Goal: Transaction & Acquisition: Purchase product/service

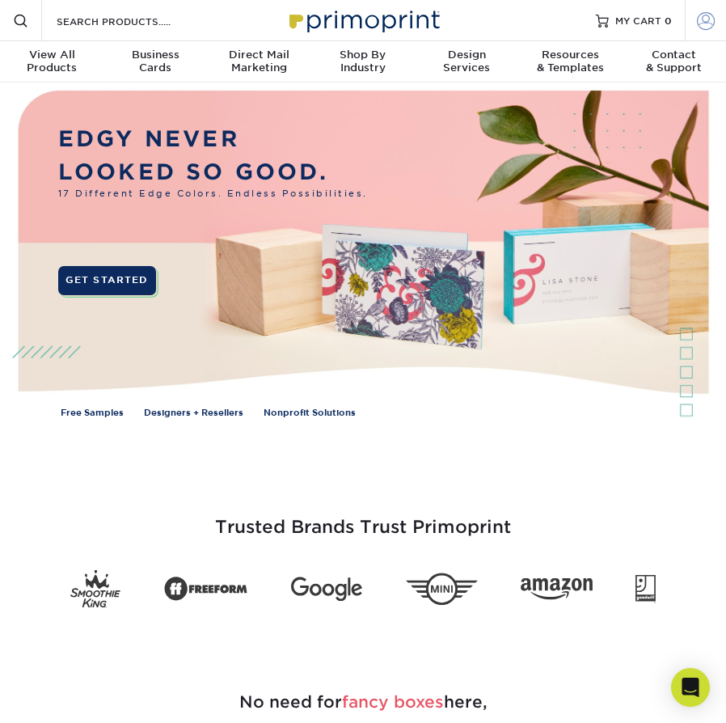
click at [703, 24] on span at bounding box center [706, 20] width 18 height 18
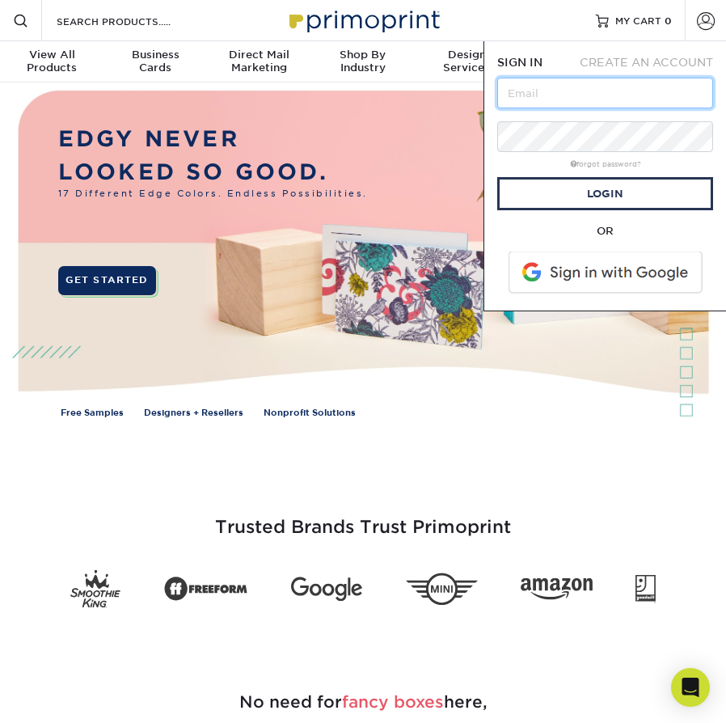
click at [580, 99] on input "text" at bounding box center [605, 93] width 216 height 31
type input "[EMAIL_ADDRESS][DOMAIN_NAME]"
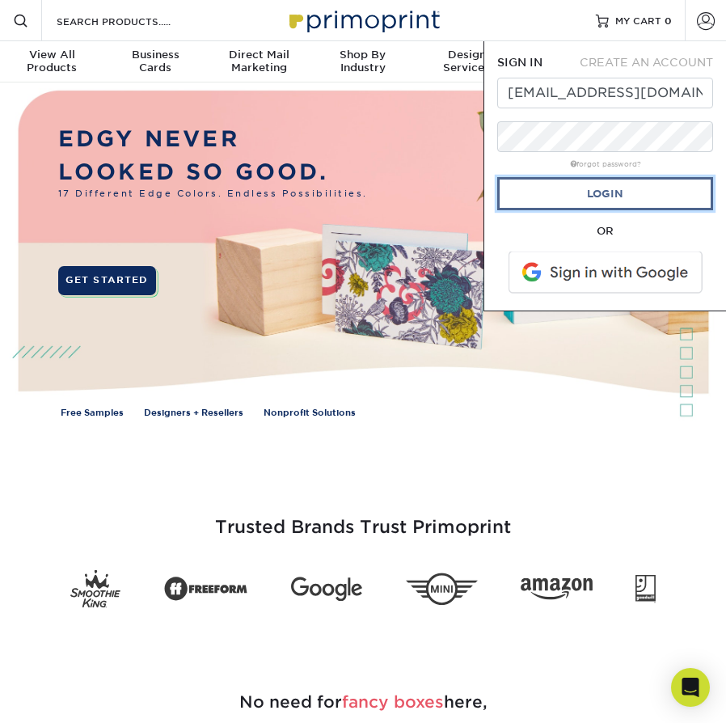
click at [608, 200] on link "Login" at bounding box center [605, 193] width 216 height 33
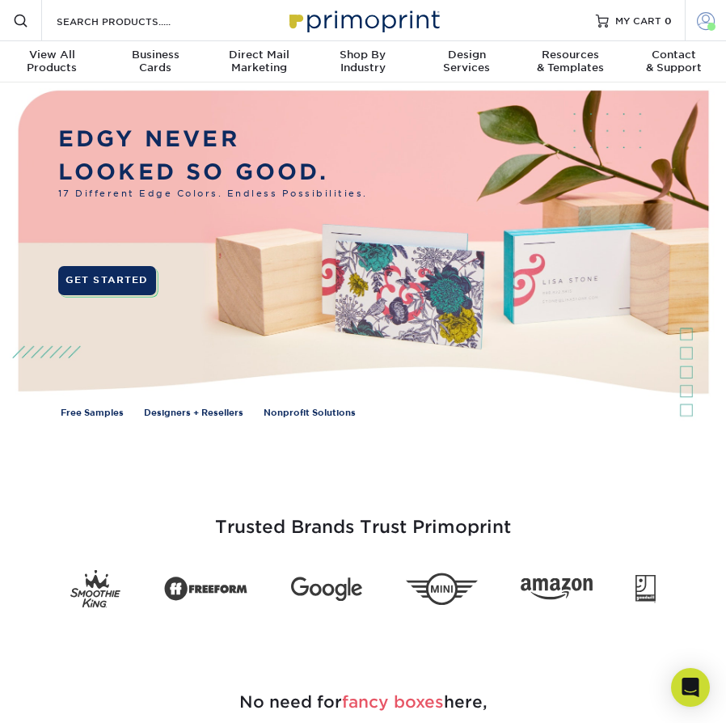
click at [705, 21] on span at bounding box center [706, 20] width 18 height 18
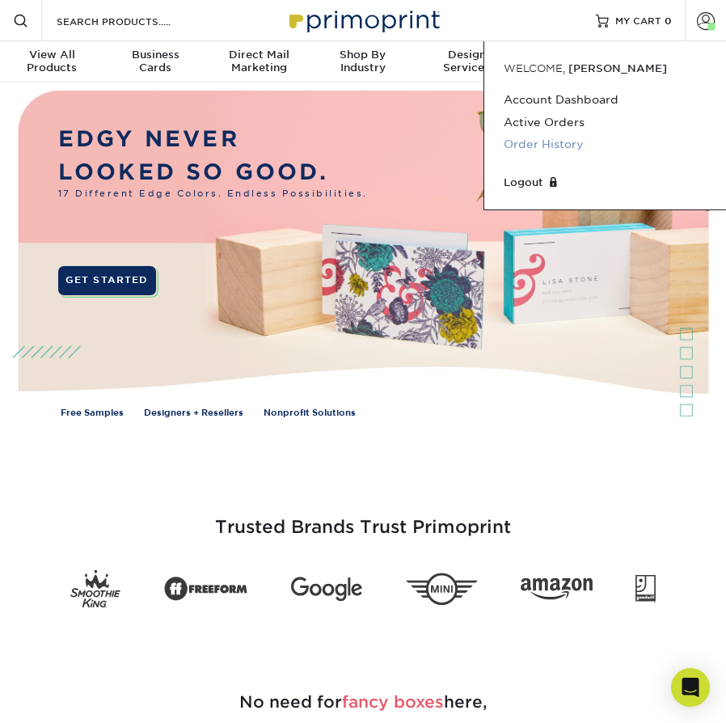
click at [534, 143] on link "Order History" at bounding box center [605, 144] width 203 height 22
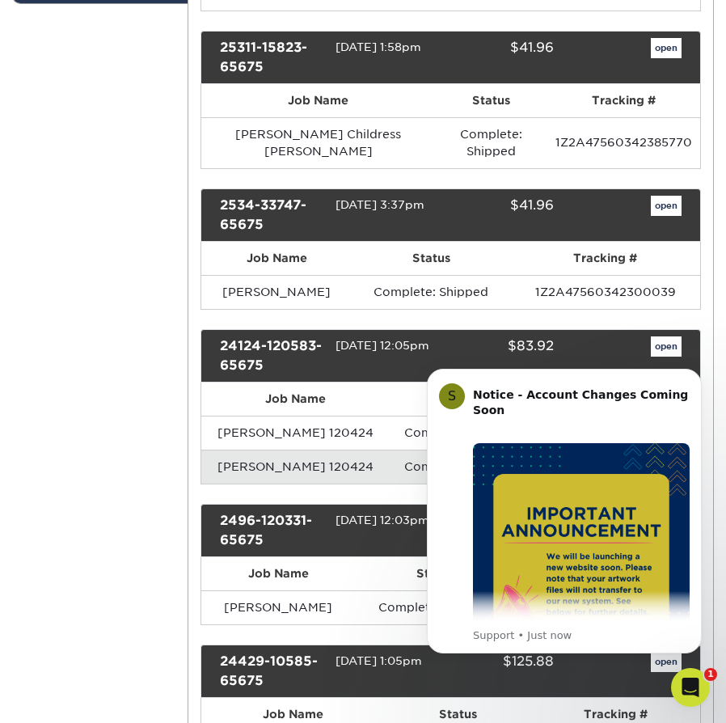
scroll to position [375, 0]
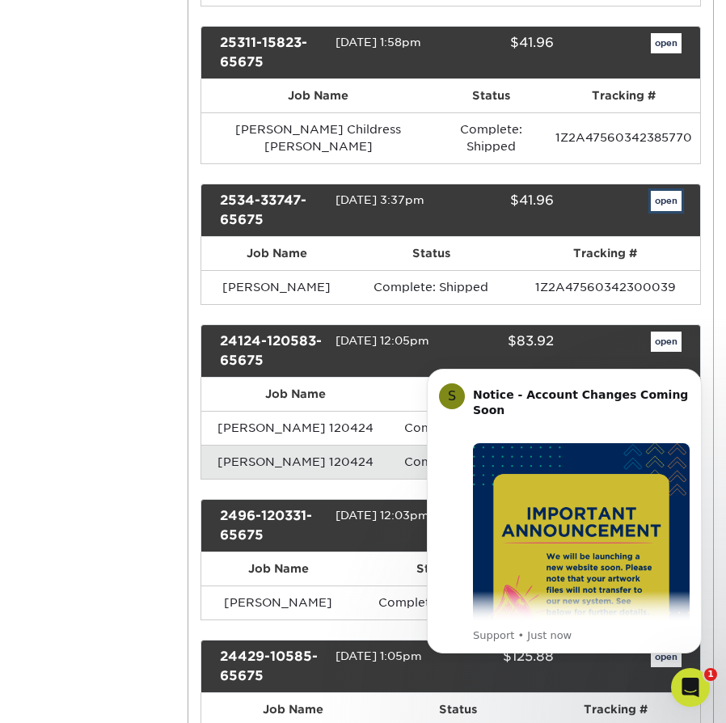
click at [665, 191] on link "open" at bounding box center [666, 201] width 31 height 21
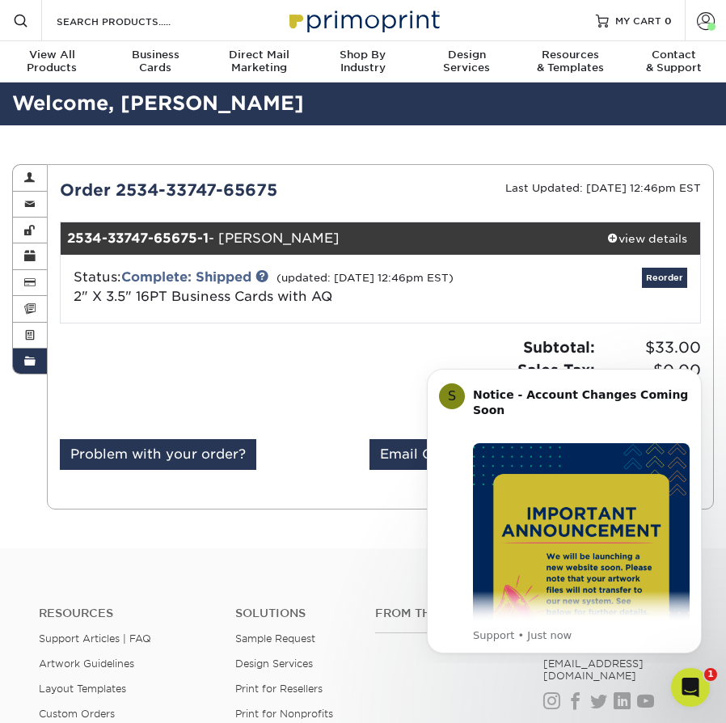
scroll to position [34, 0]
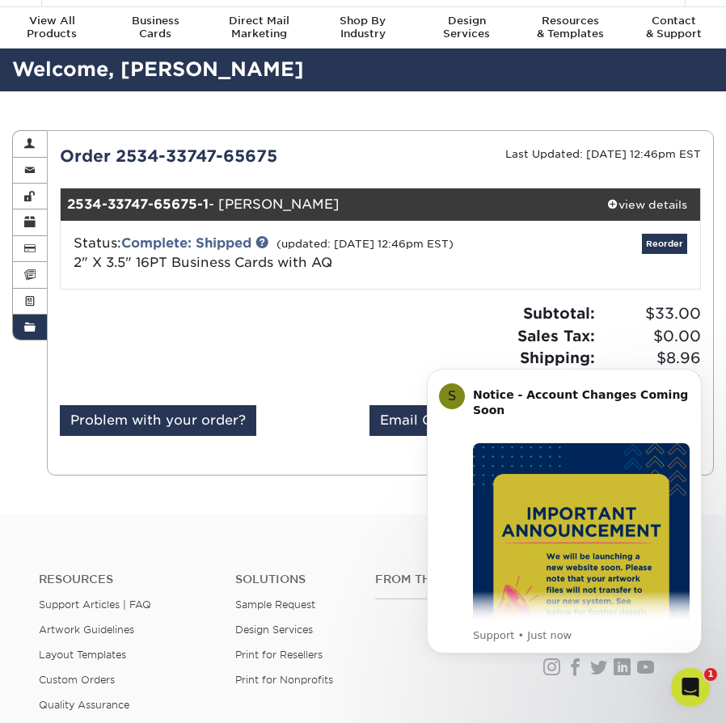
click at [318, 563] on div "Resources Support Articles | FAQ Artwork Guidelines Layout Templates Custom Ord…" at bounding box center [363, 668] width 726 height 268
click at [695, 373] on icon "Dismiss notification" at bounding box center [697, 373] width 9 height 9
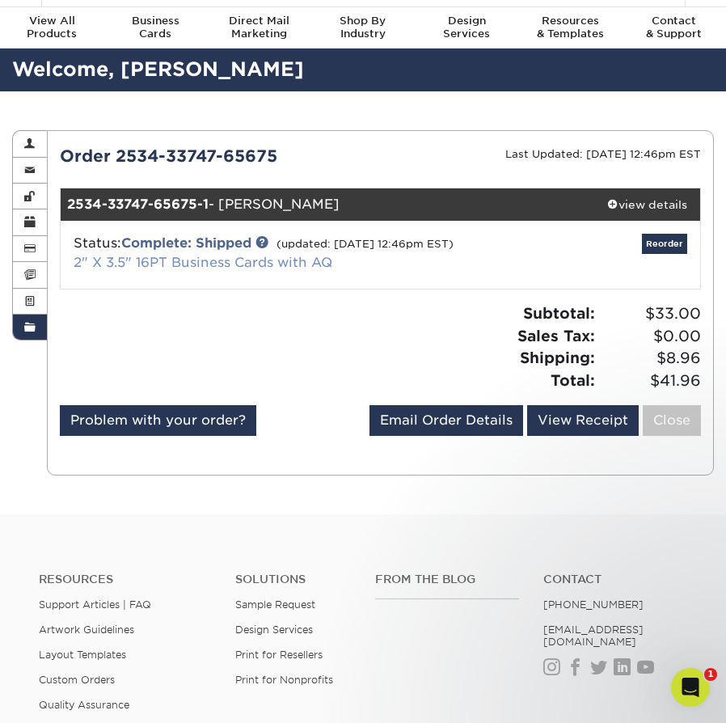
click at [188, 270] on link "2" X 3.5" 16PT Business Cards with AQ" at bounding box center [203, 262] width 259 height 15
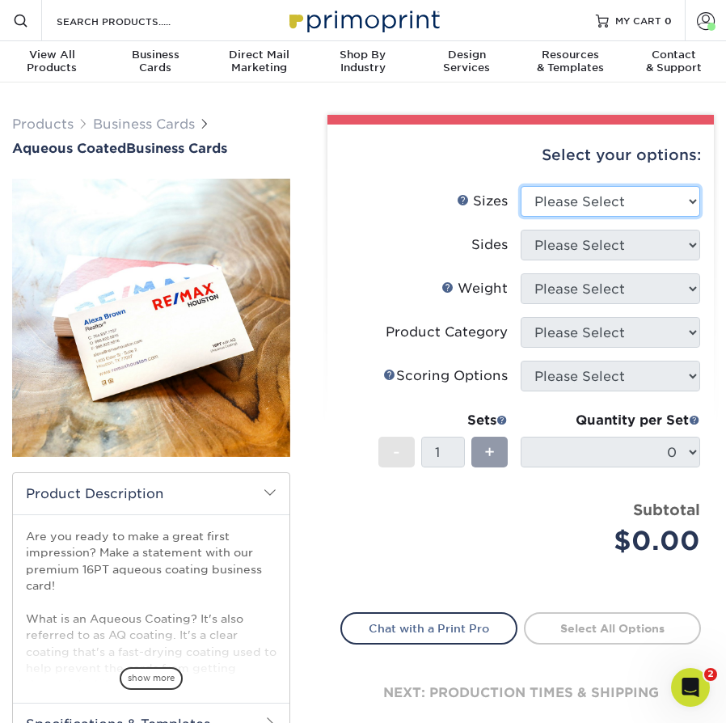
click at [652, 209] on select "Please Select 1.5" x 3.5" - Mini 1.75" x 3.5" - Mini 2" x 3" - Mini 2" x 3.5" -…" at bounding box center [610, 201] width 179 height 31
select select "2.00x3.50"
click at [521, 186] on select "Please Select 1.5" x 3.5" - Mini 1.75" x 3.5" - Mini 2" x 3" - Mini 2" x 3.5" -…" at bounding box center [610, 201] width 179 height 31
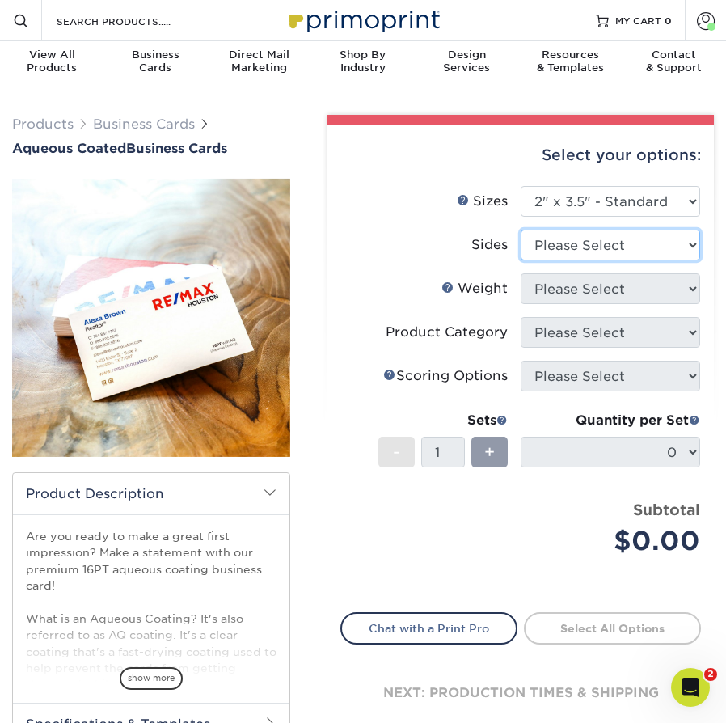
click at [580, 242] on select "Please Select Print Both Sides Print Front Only" at bounding box center [610, 245] width 179 height 31
select select "13abbda7-1d64-4f25-8bb2-c179b224825d"
click at [521, 230] on select "Please Select Print Both Sides Print Front Only" at bounding box center [610, 245] width 179 height 31
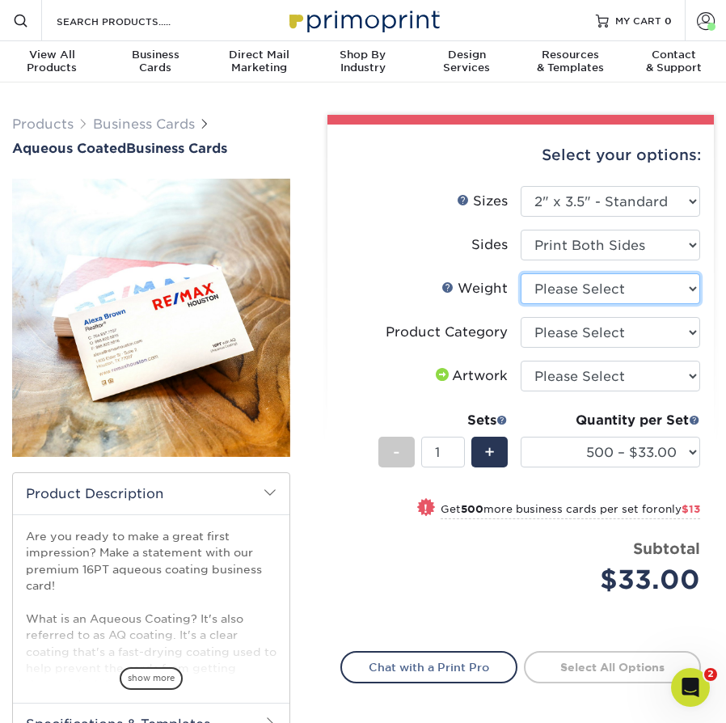
click at [601, 291] on select "Please Select 16PT" at bounding box center [610, 288] width 179 height 31
select select "16PT"
click at [521, 273] on select "Please Select 16PT" at bounding box center [610, 288] width 179 height 31
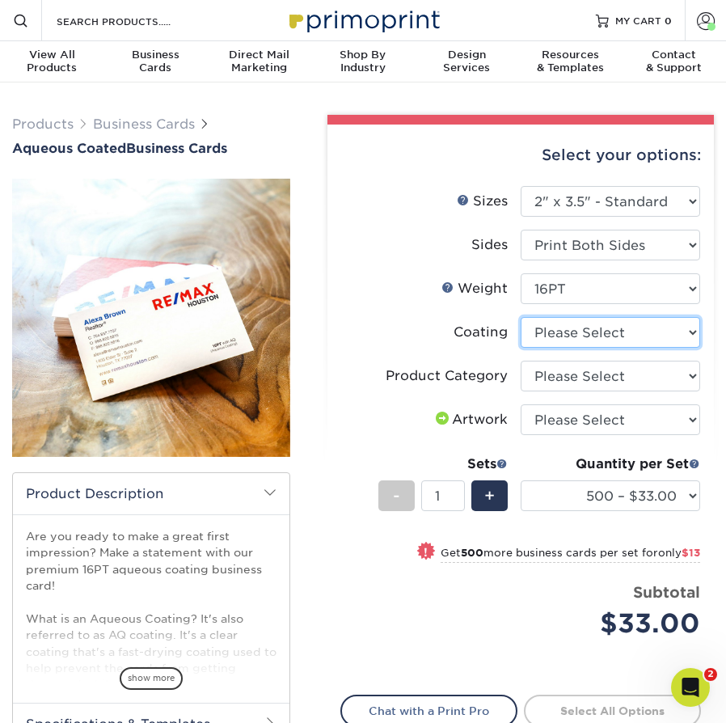
click at [576, 334] on select at bounding box center [610, 332] width 179 height 31
click at [521, 317] on select at bounding box center [610, 332] width 179 height 31
click at [578, 331] on select at bounding box center [610, 332] width 179 height 31
select select "d41dab50-ff65-4f4f-bb17-2afe4d36ae33"
click at [521, 317] on select at bounding box center [610, 332] width 179 height 31
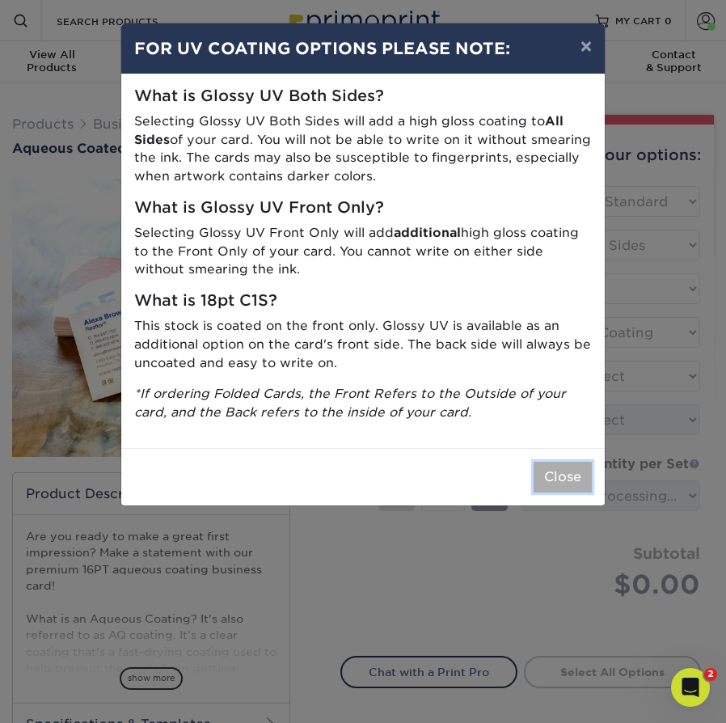
click at [568, 480] on button "Close" at bounding box center [563, 477] width 58 height 31
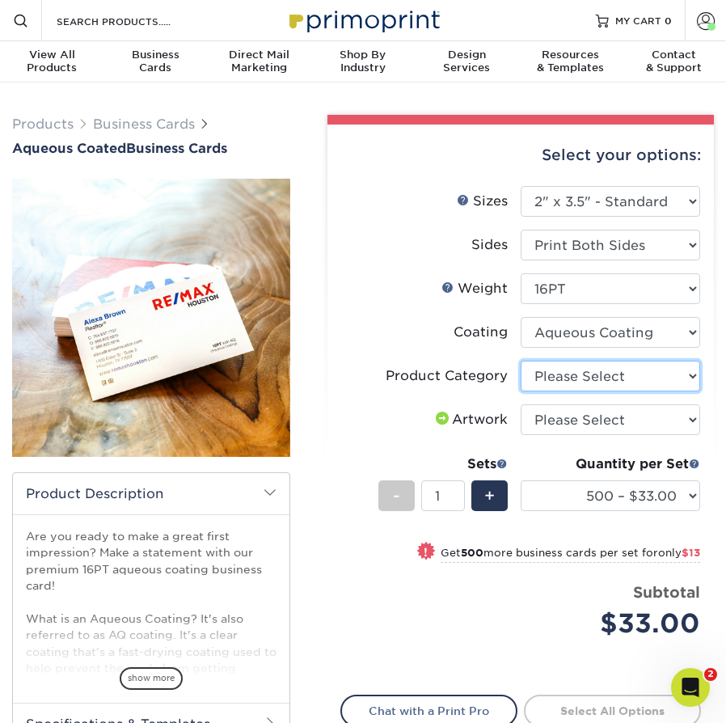
click at [608, 378] on select "Please Select Business Cards" at bounding box center [610, 376] width 179 height 31
select select "3b5148f1-0588-4f88-a218-97bcfdce65c1"
click at [521, 361] on select "Please Select Business Cards" at bounding box center [610, 376] width 179 height 31
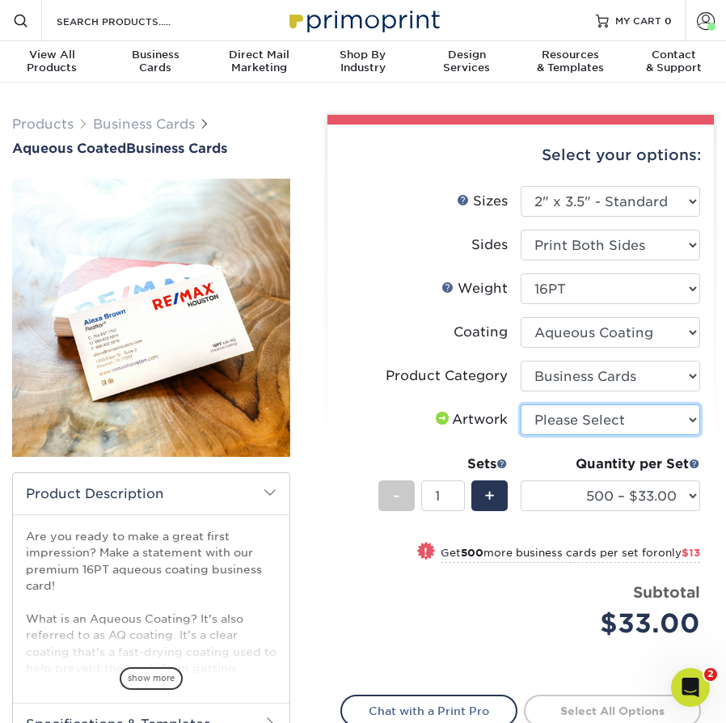
click at [607, 425] on select "Please Select I will upload files I need a design - $100" at bounding box center [610, 419] width 179 height 31
select select "upload"
click at [521, 404] on select "Please Select I will upload files I need a design - $100" at bounding box center [610, 419] width 179 height 31
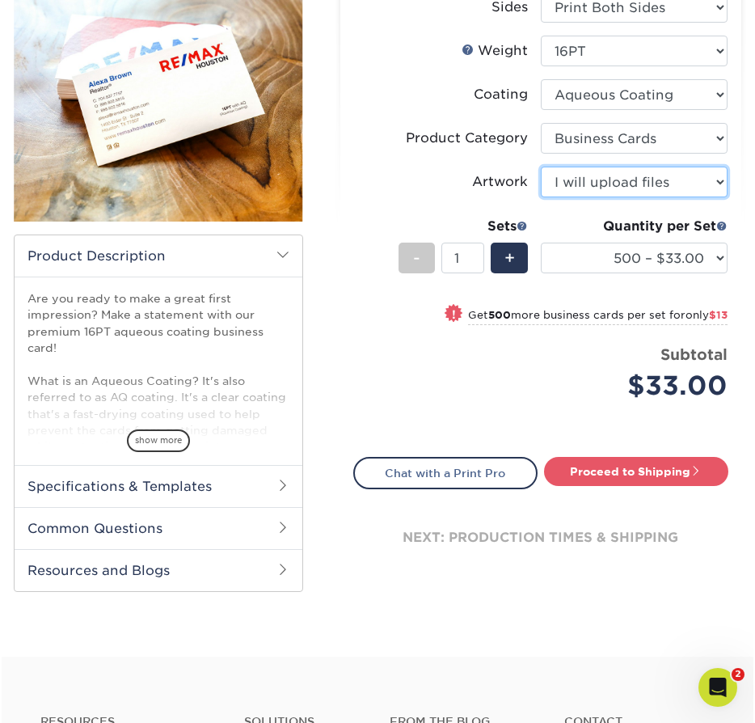
scroll to position [237, 0]
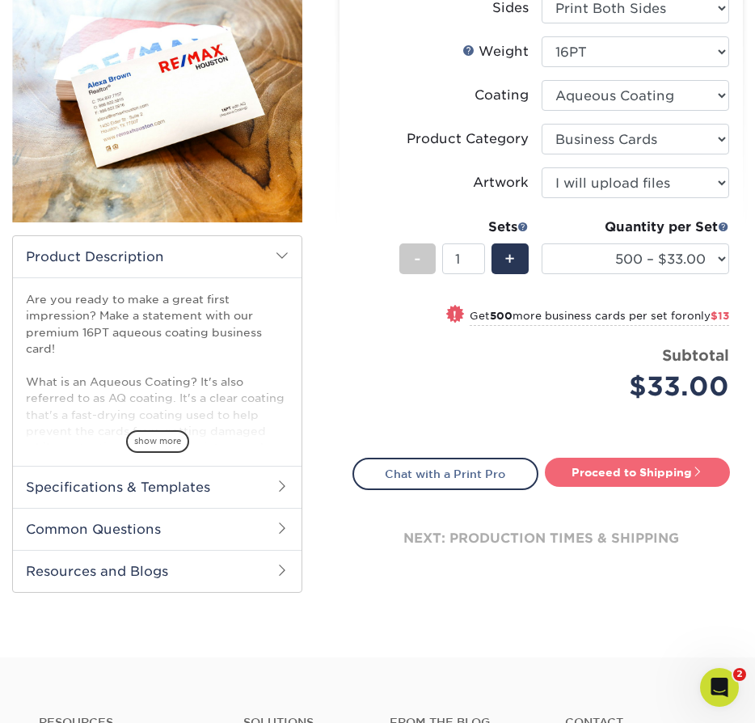
click at [639, 471] on link "Proceed to Shipping" at bounding box center [637, 472] width 185 height 29
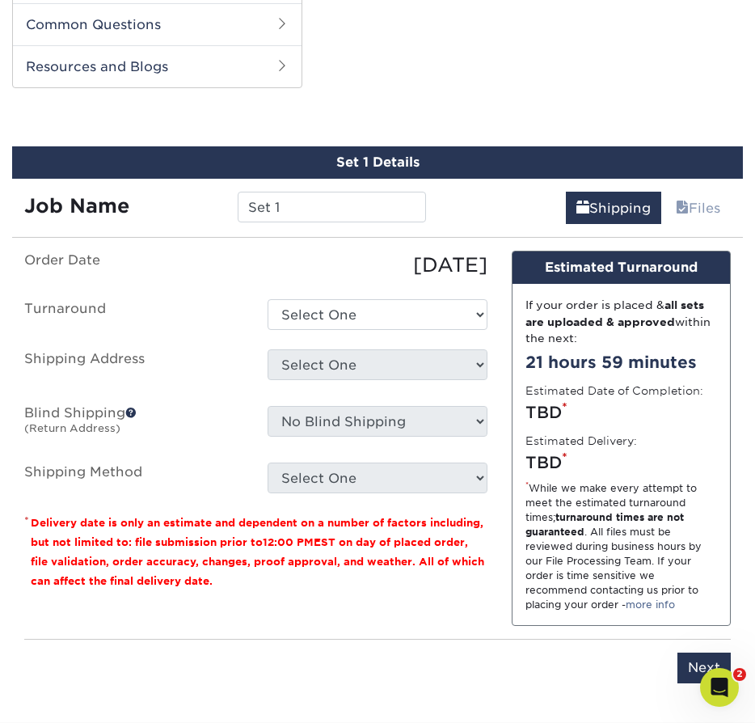
scroll to position [750, 0]
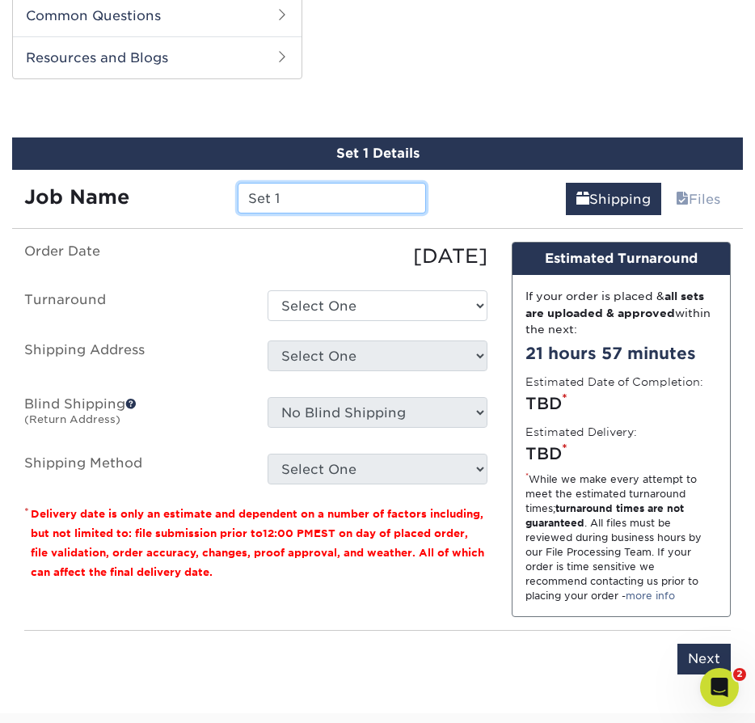
drag, startPoint x: 285, startPoint y: 195, endPoint x: 229, endPoint y: 192, distance: 56.7
click at [227, 192] on div "Set 1" at bounding box center [332, 198] width 213 height 31
type input "[PERSON_NAME]"
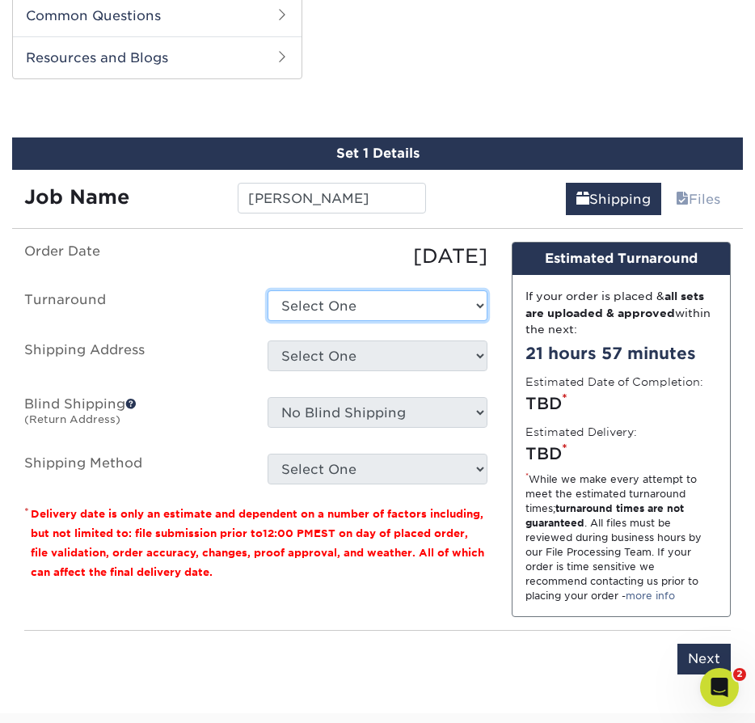
click at [361, 306] on select "Select One 2-4 Business Days 2 Day Next Business Day" at bounding box center [377, 305] width 219 height 31
select select "6247fa13-6ec4-4bd5-81ce-27fae4b5d043"
click at [268, 290] on select "Select One 2-4 Business Days 2 Day Next Business Day" at bounding box center [377, 305] width 219 height 31
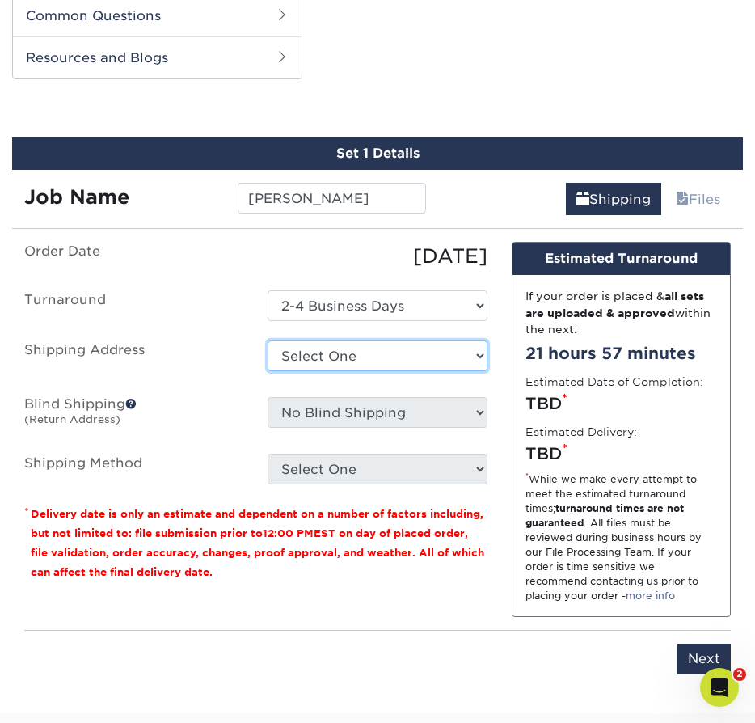
click at [400, 365] on select "Select One Deidre Malone + Add New Address" at bounding box center [377, 355] width 219 height 31
select select "168446"
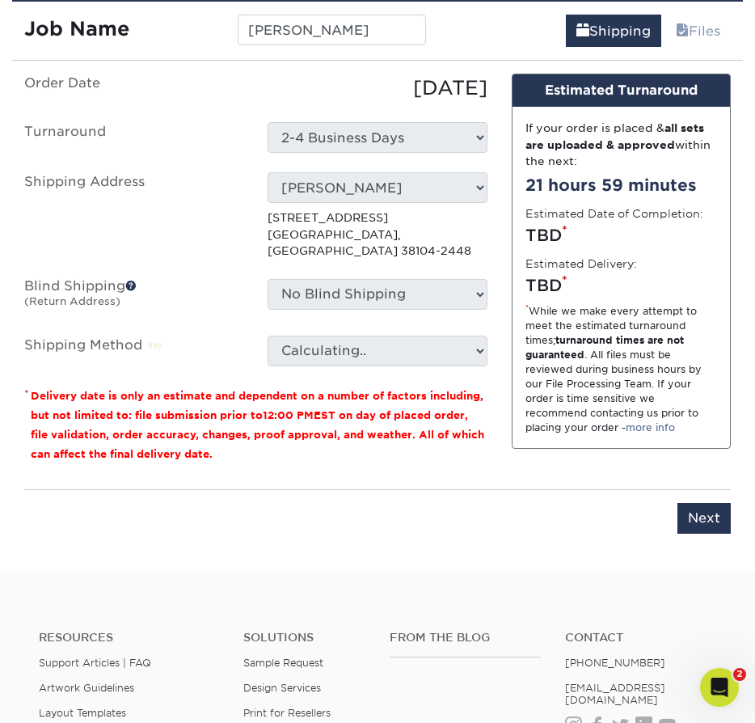
scroll to position [920, 0]
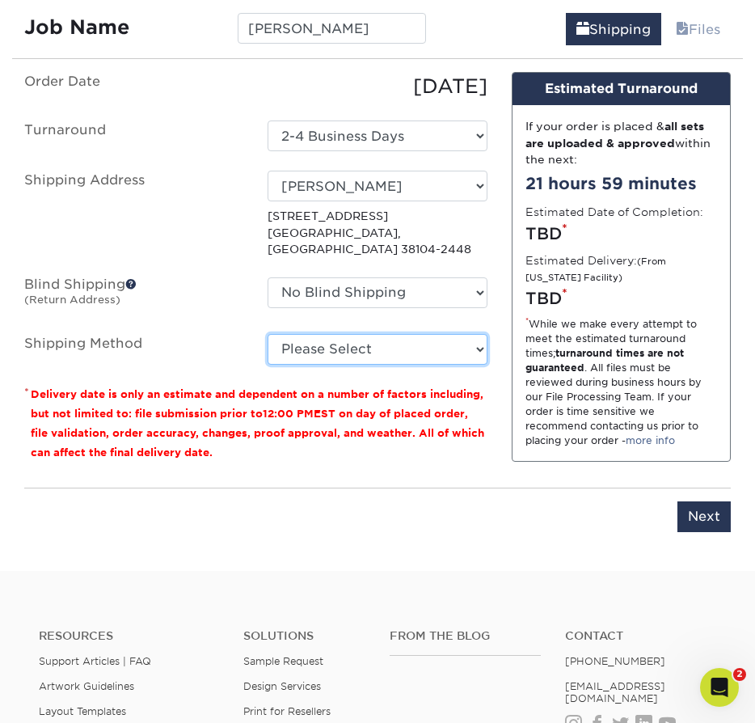
click at [357, 334] on select "Please Select Ground Shipping (+$8.96) 3 Day Shipping Service (+$20.06) 2 Day A…" at bounding box center [377, 349] width 219 height 31
select select "03"
click at [268, 334] on select "Please Select Ground Shipping (+$8.96) 3 Day Shipping Service (+$20.06) 2 Day A…" at bounding box center [377, 349] width 219 height 31
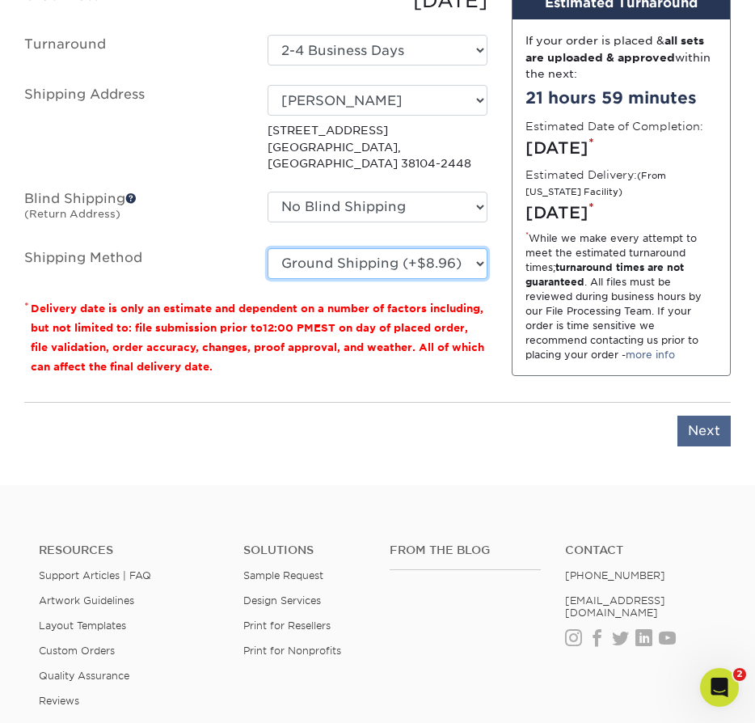
scroll to position [1023, 0]
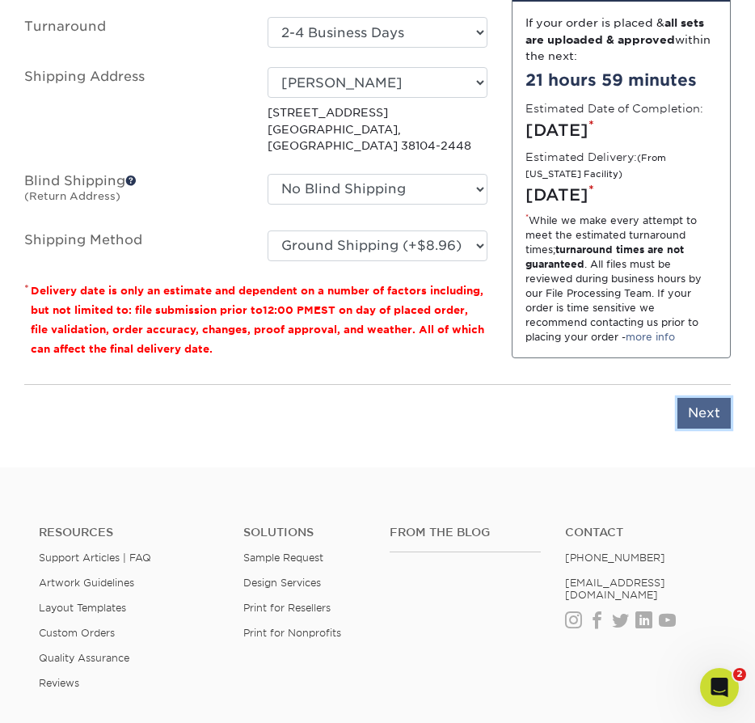
click at [691, 400] on input "Next" at bounding box center [703, 413] width 53 height 31
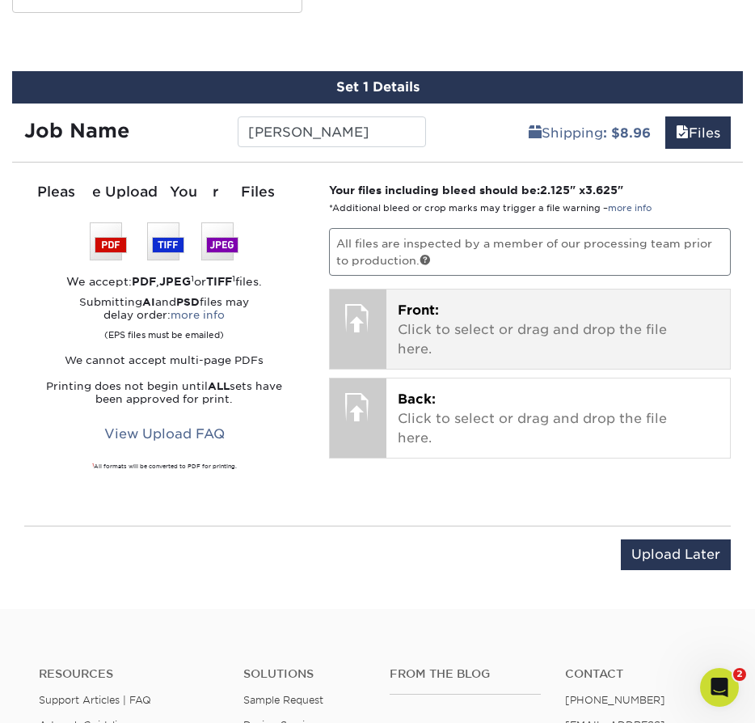
scroll to position [783, 0]
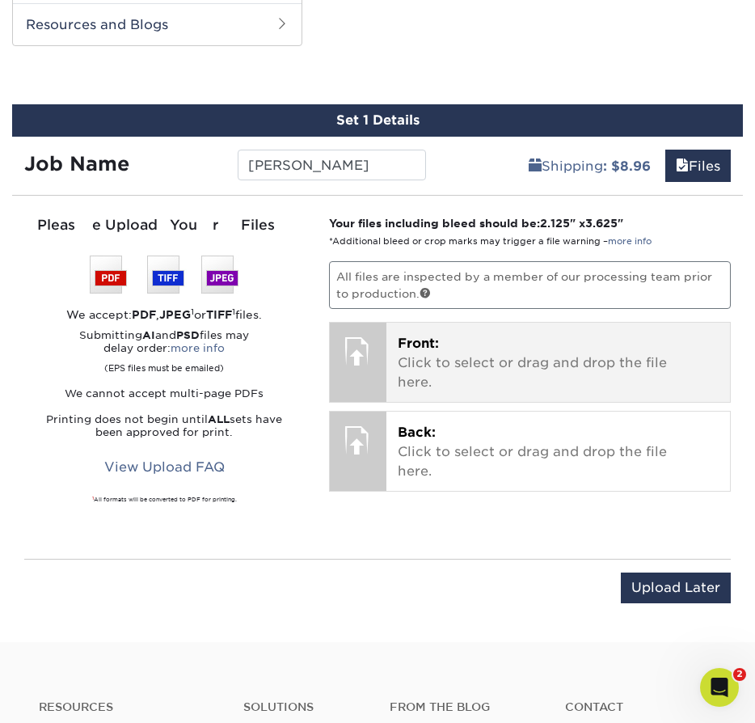
click at [462, 360] on p "Front: Click to select or drag and drop the file here." at bounding box center [558, 363] width 321 height 58
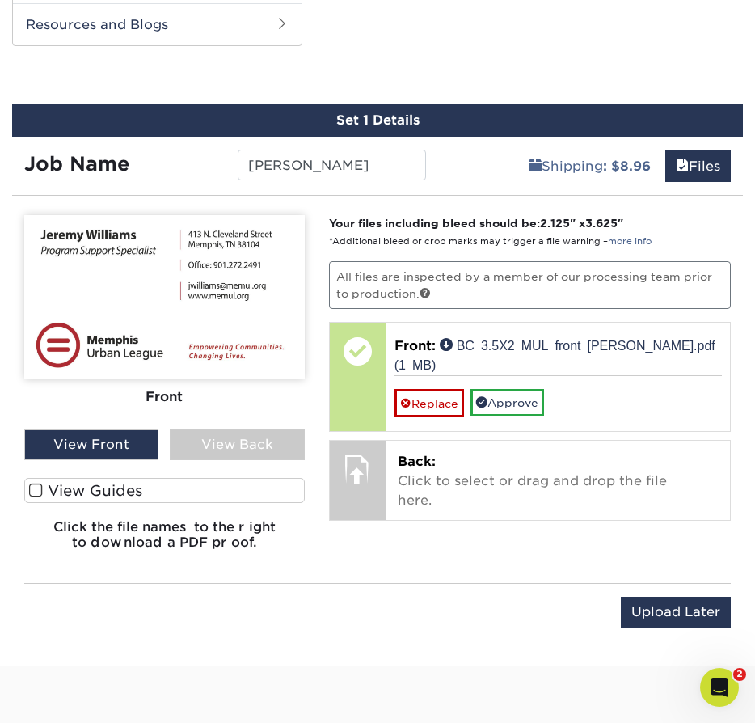
click at [37, 491] on span at bounding box center [36, 490] width 14 height 15
click at [0, 0] on input "View Guides" at bounding box center [0, 0] width 0 height 0
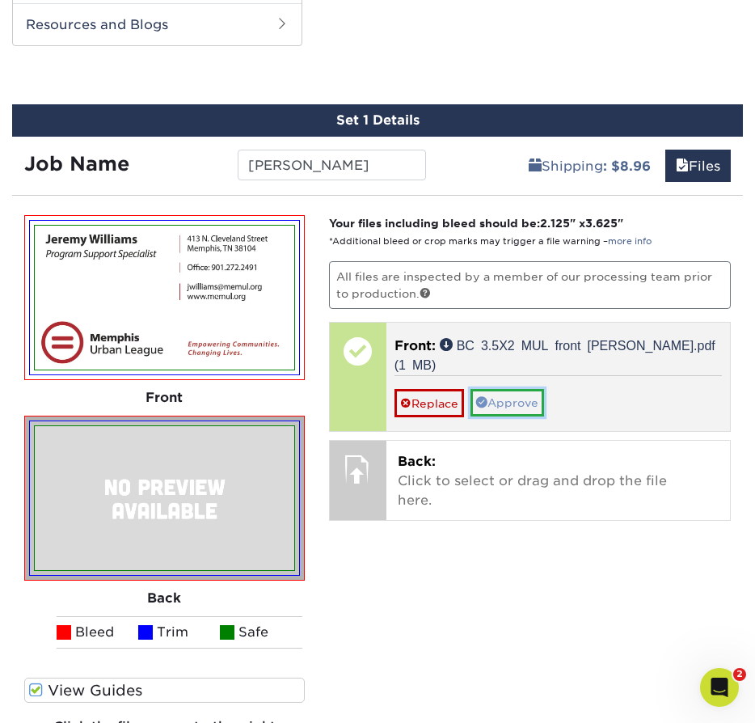
click at [515, 403] on link "Approve" at bounding box center [507, 402] width 74 height 27
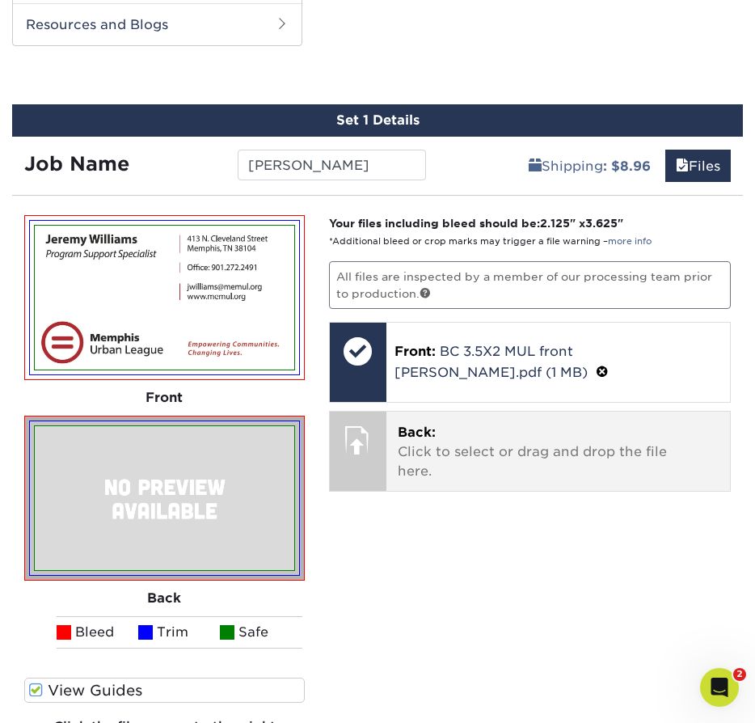
click at [504, 446] on p "Back: Click to select or drag and drop the file here." at bounding box center [558, 452] width 321 height 58
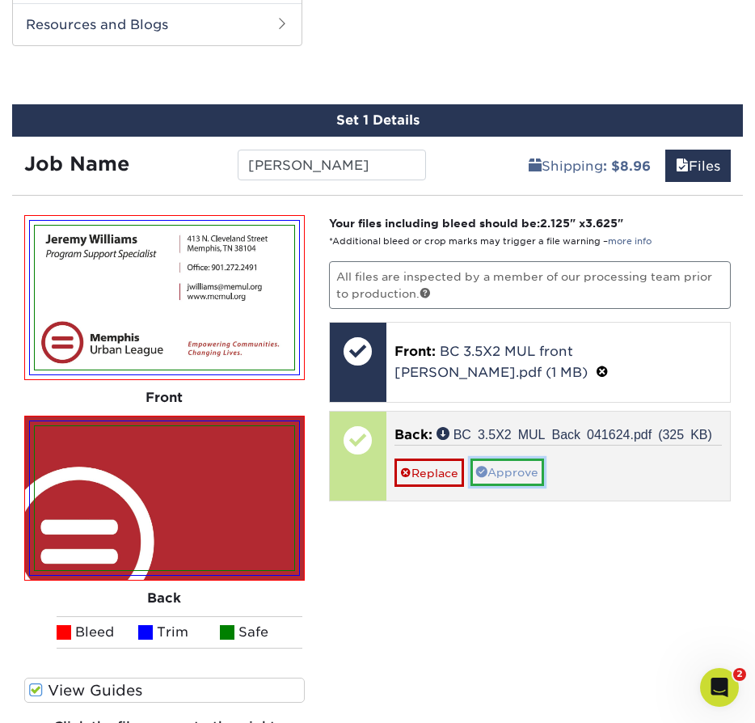
click at [516, 466] on link "Approve" at bounding box center [507, 471] width 74 height 27
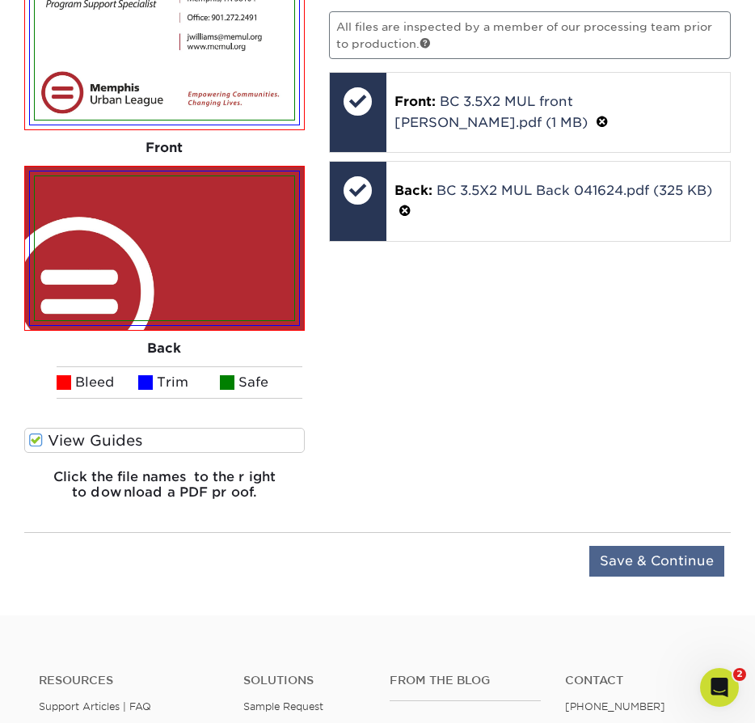
scroll to position [1035, 0]
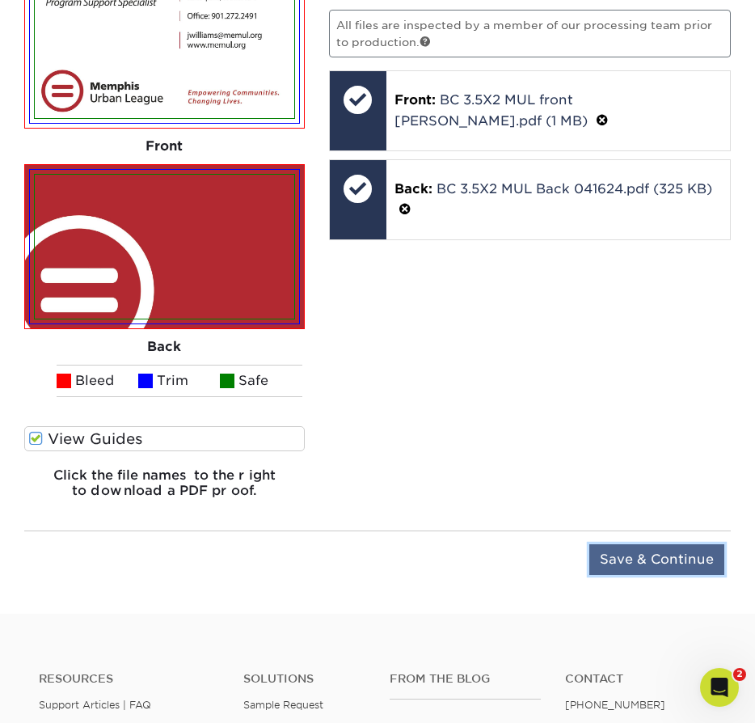
click at [633, 561] on input "Save & Continue" at bounding box center [656, 559] width 135 height 31
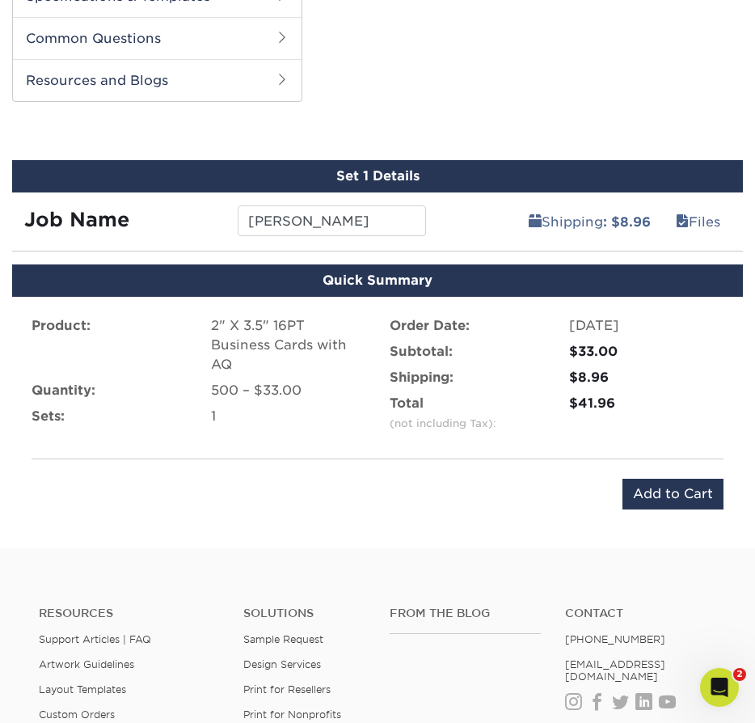
scroll to position [732, 0]
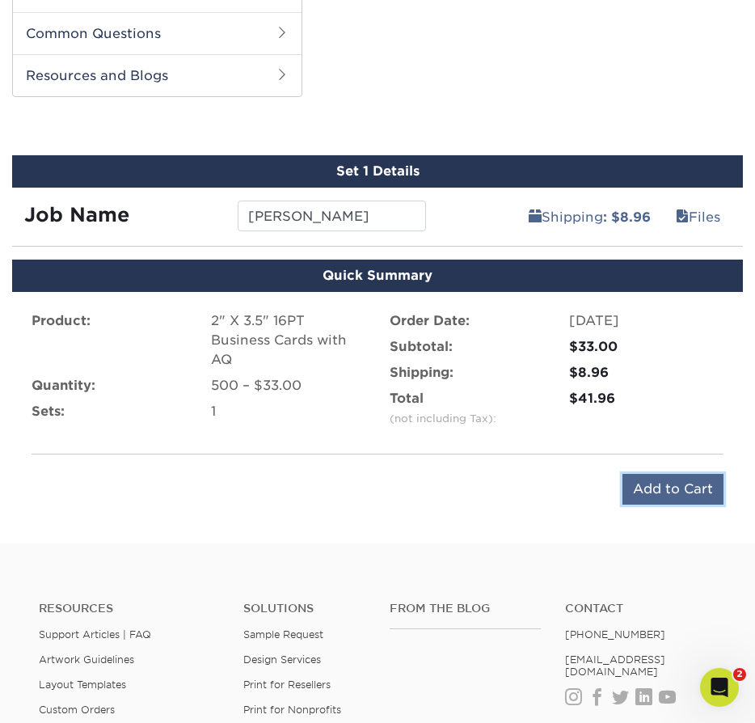
click at [651, 491] on input "Add to Cart" at bounding box center [672, 489] width 101 height 31
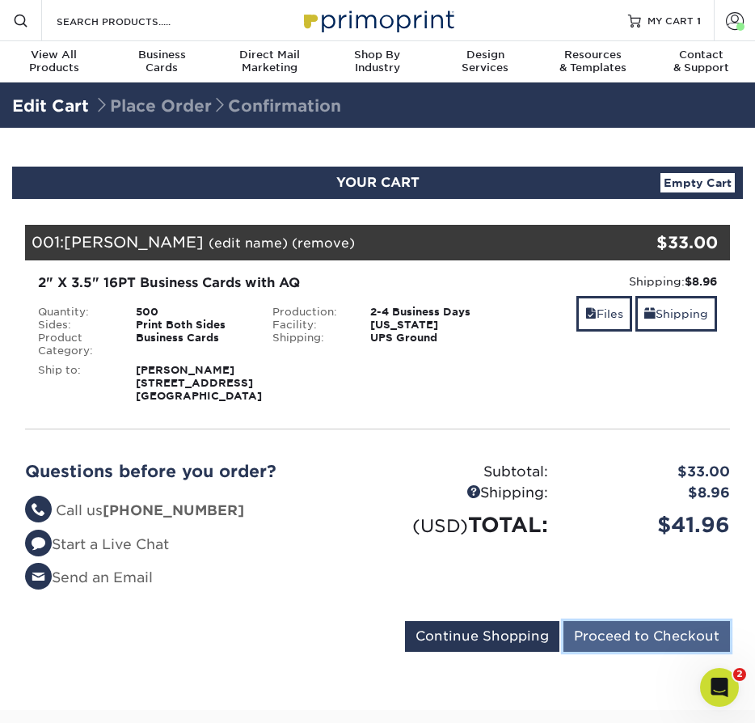
click at [619, 630] on input "Proceed to Checkout" at bounding box center [646, 636] width 167 height 31
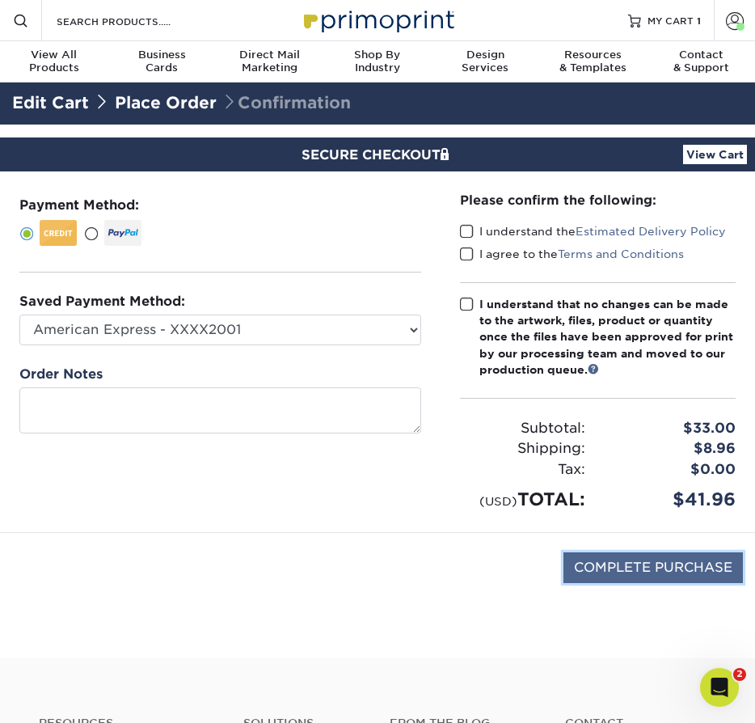
click at [630, 569] on input "COMPLETE PURCHASE" at bounding box center [652, 567] width 179 height 31
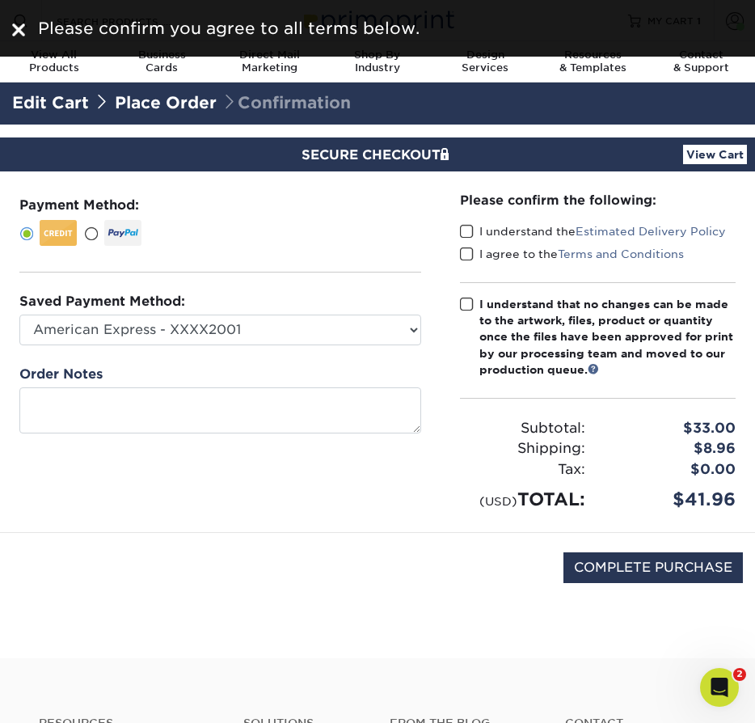
click at [466, 229] on span at bounding box center [467, 231] width 14 height 15
click at [0, 0] on input "I understand the Estimated Delivery Policy" at bounding box center [0, 0] width 0 height 0
click at [470, 255] on span at bounding box center [467, 254] width 14 height 15
click at [0, 0] on input "I agree to the Terms and Conditions" at bounding box center [0, 0] width 0 height 0
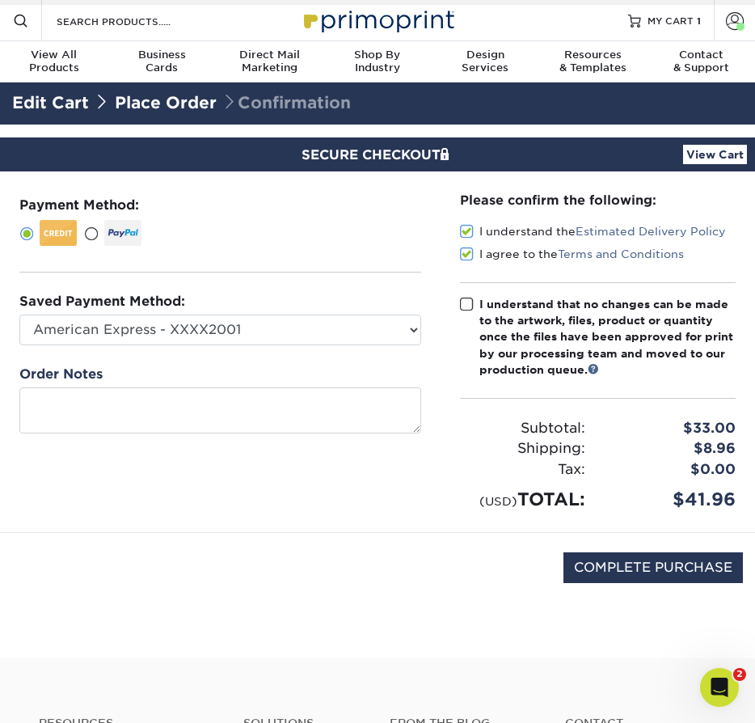
click at [464, 299] on span at bounding box center [467, 304] width 14 height 15
click at [0, 0] on input "I understand that no changes can be made to the artwork, files, product or quan…" at bounding box center [0, 0] width 0 height 0
click at [620, 572] on input "COMPLETE PURCHASE" at bounding box center [652, 567] width 179 height 31
type input "PROCESSING, PLEASE WAIT..."
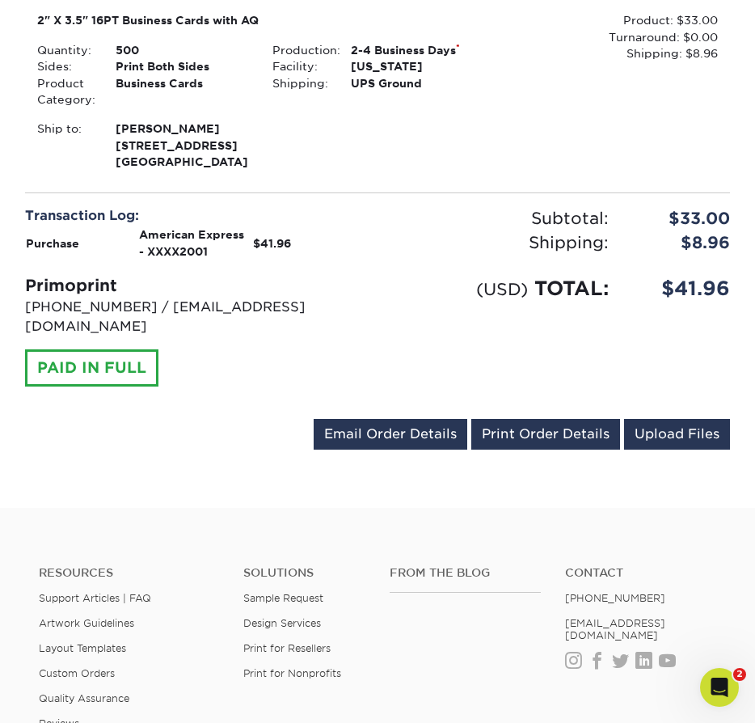
scroll to position [535, 0]
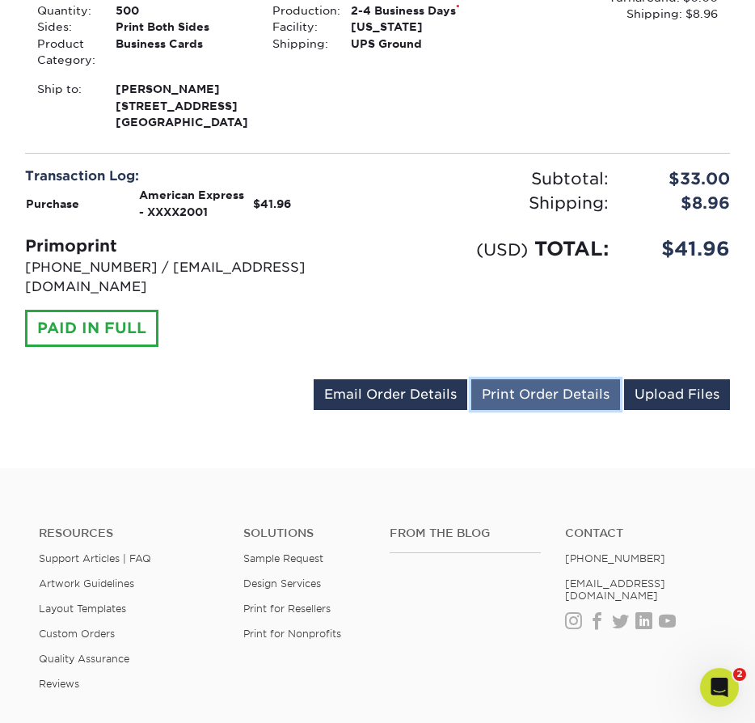
click at [510, 379] on link "Print Order Details" at bounding box center [545, 394] width 149 height 31
